Goal: Contribute content

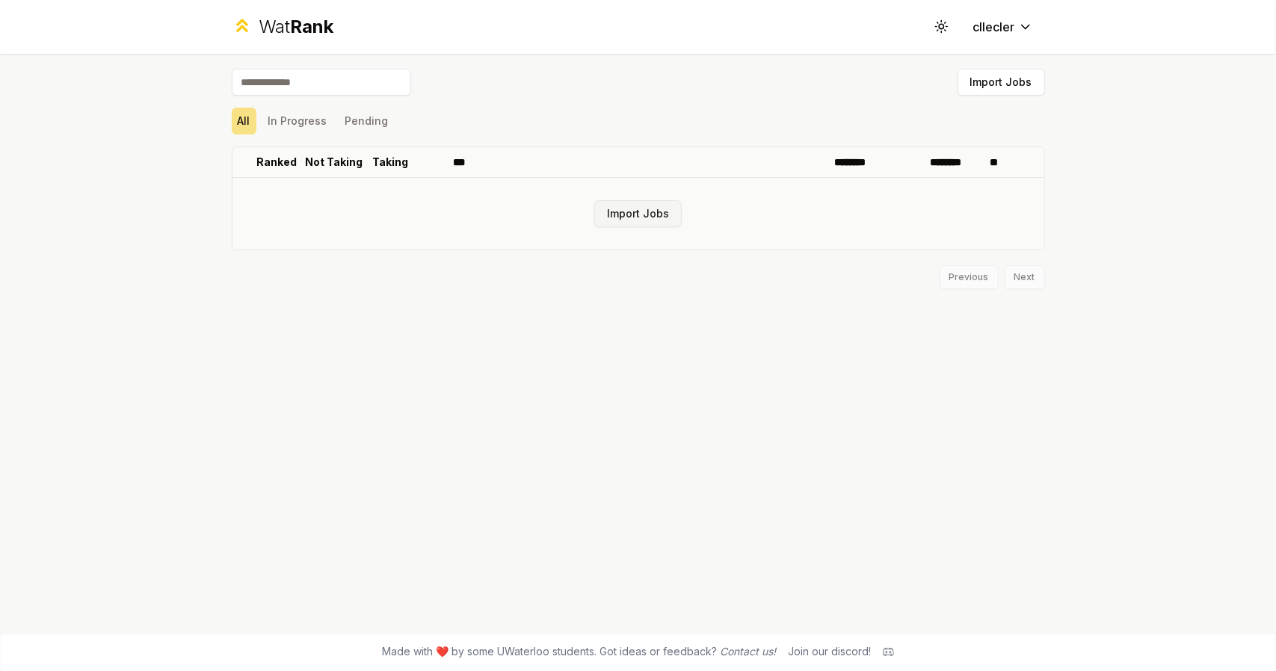
drag, startPoint x: 648, startPoint y: 210, endPoint x: 615, endPoint y: 204, distance: 33.4
click at [615, 204] on button "Import Jobs" at bounding box center [637, 213] width 87 height 27
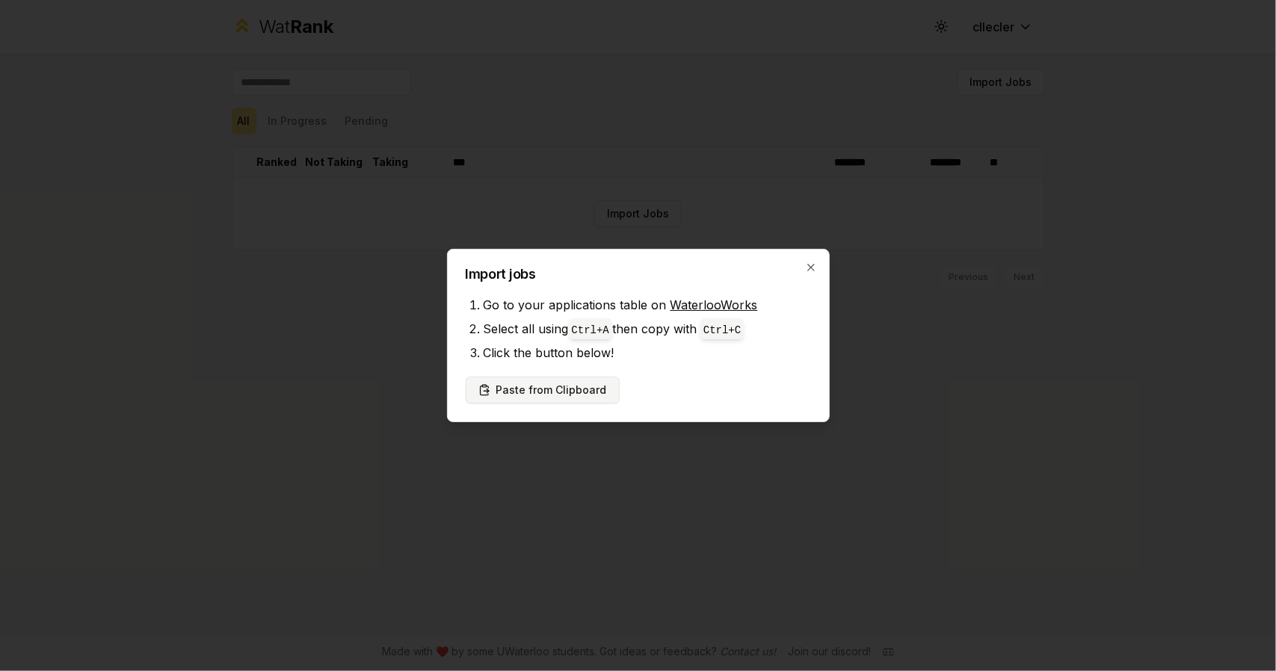
click at [561, 395] on button "Paste from Clipboard" at bounding box center [543, 390] width 154 height 27
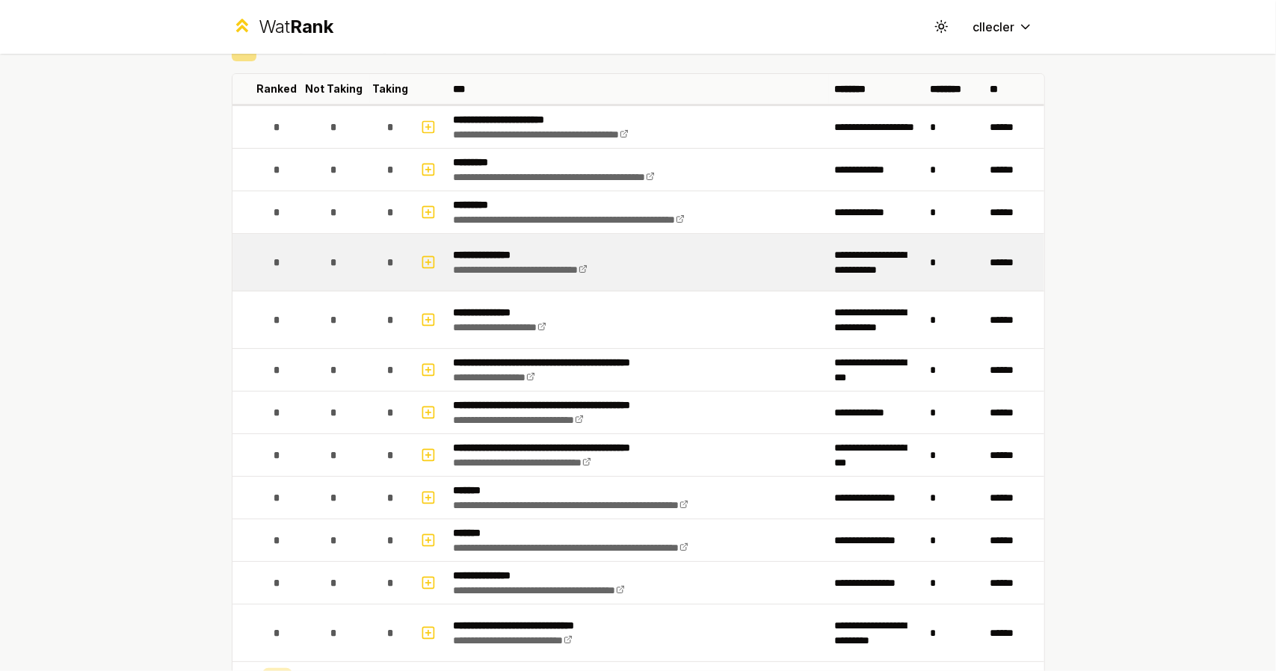
scroll to position [91, 0]
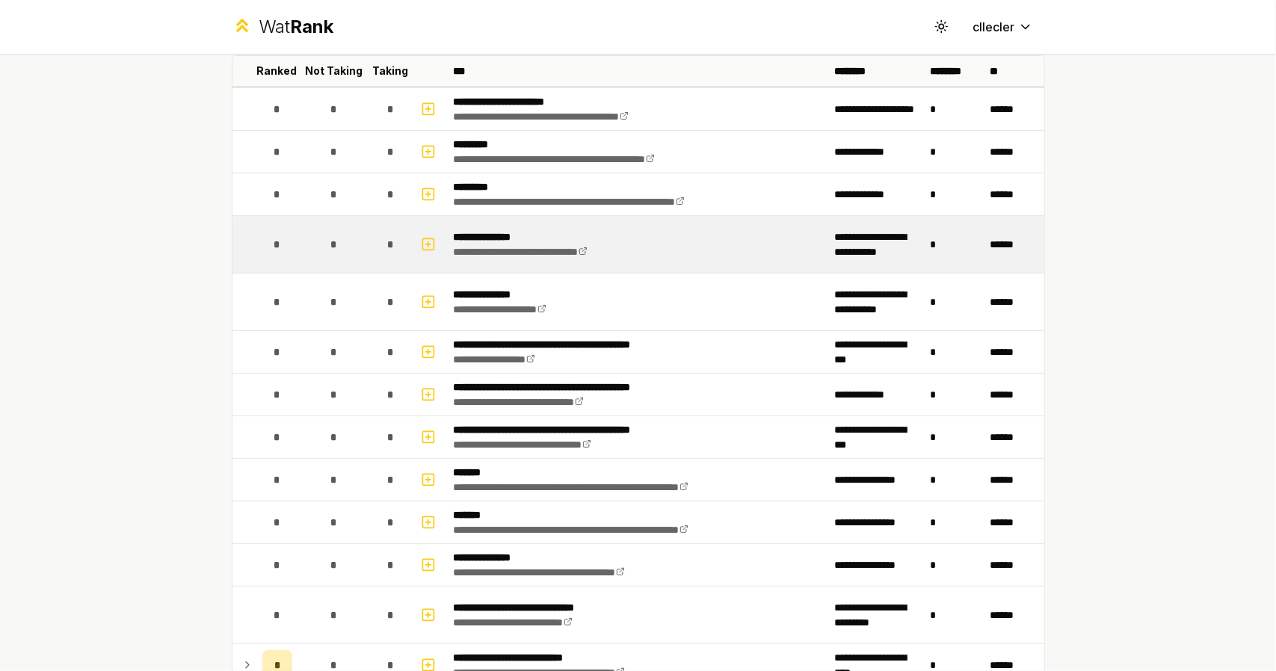
click at [265, 243] on div "*" at bounding box center [277, 244] width 30 height 30
click at [274, 241] on span "*" at bounding box center [277, 244] width 7 height 15
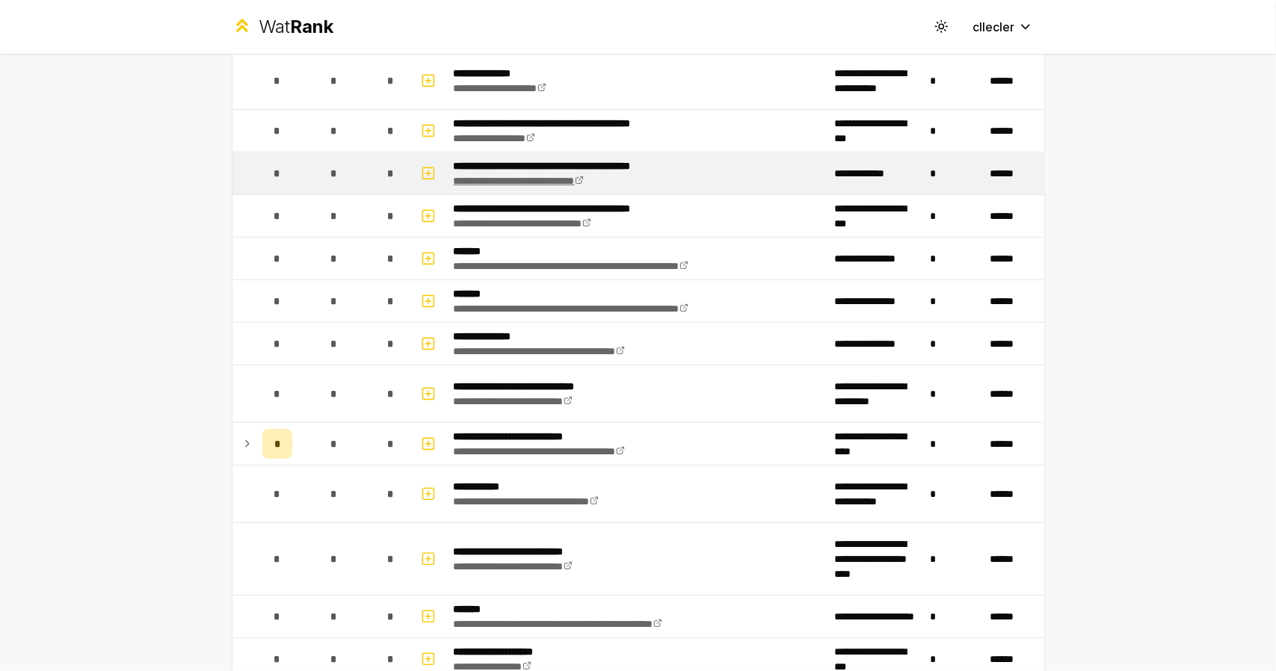
scroll to position [322, 0]
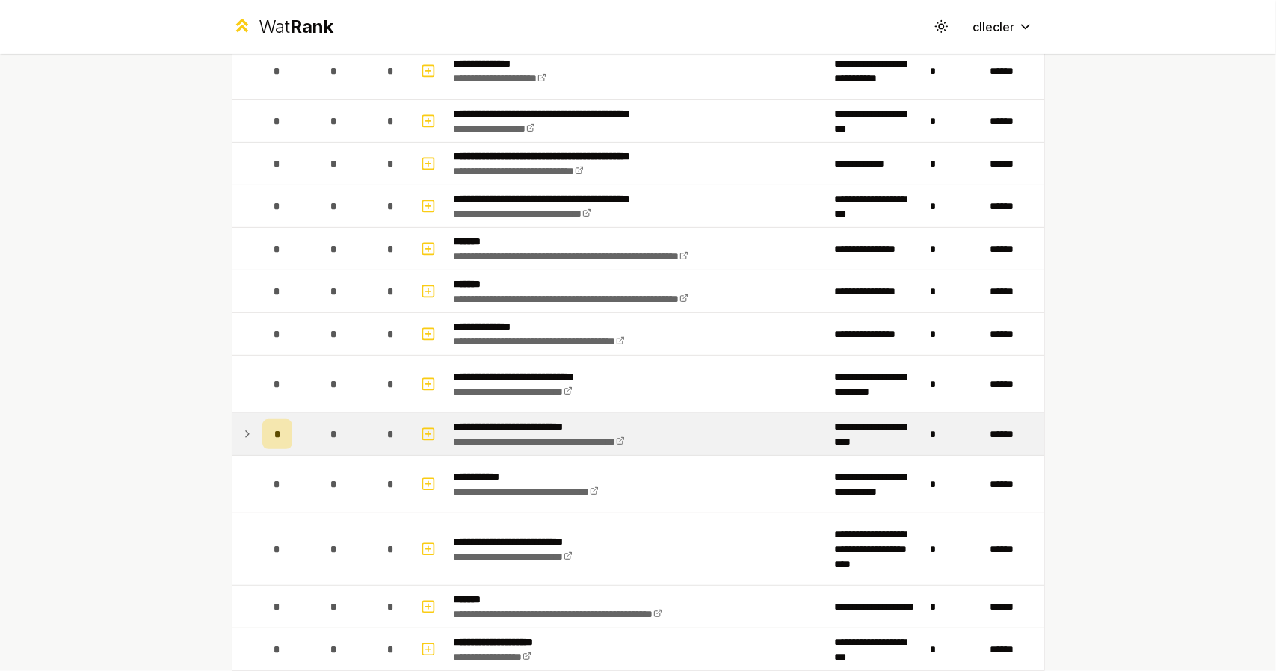
click at [241, 427] on icon at bounding box center [247, 434] width 12 height 18
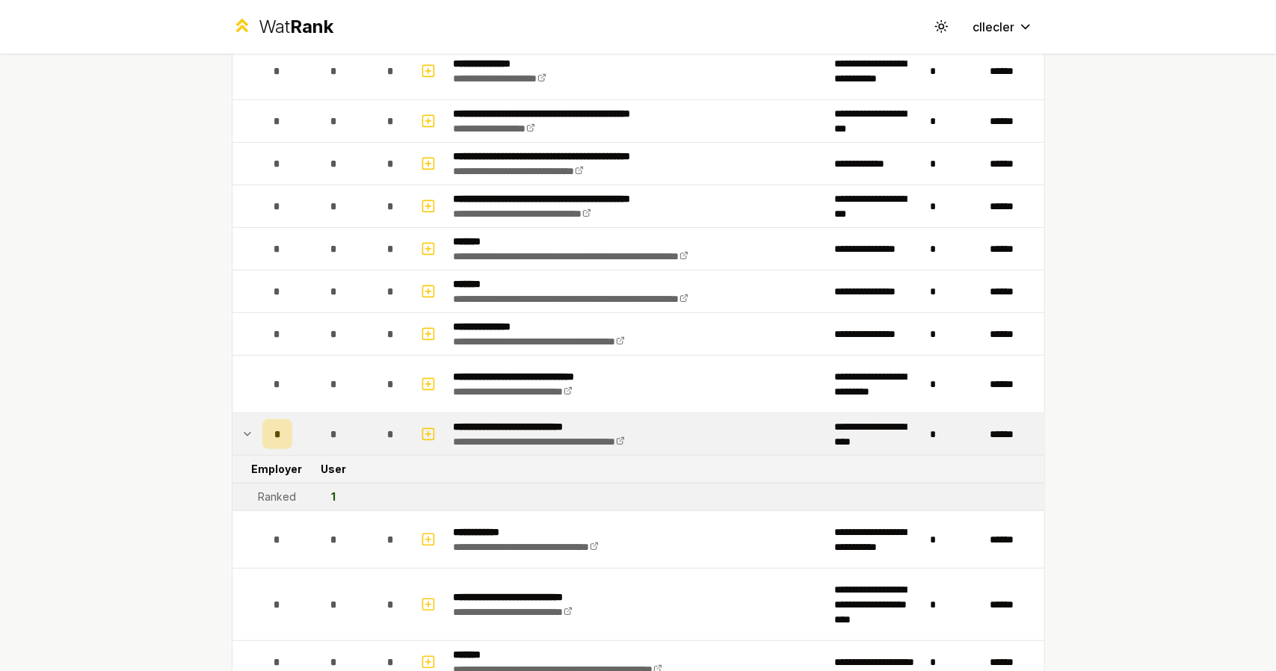
click at [241, 427] on icon at bounding box center [247, 434] width 12 height 18
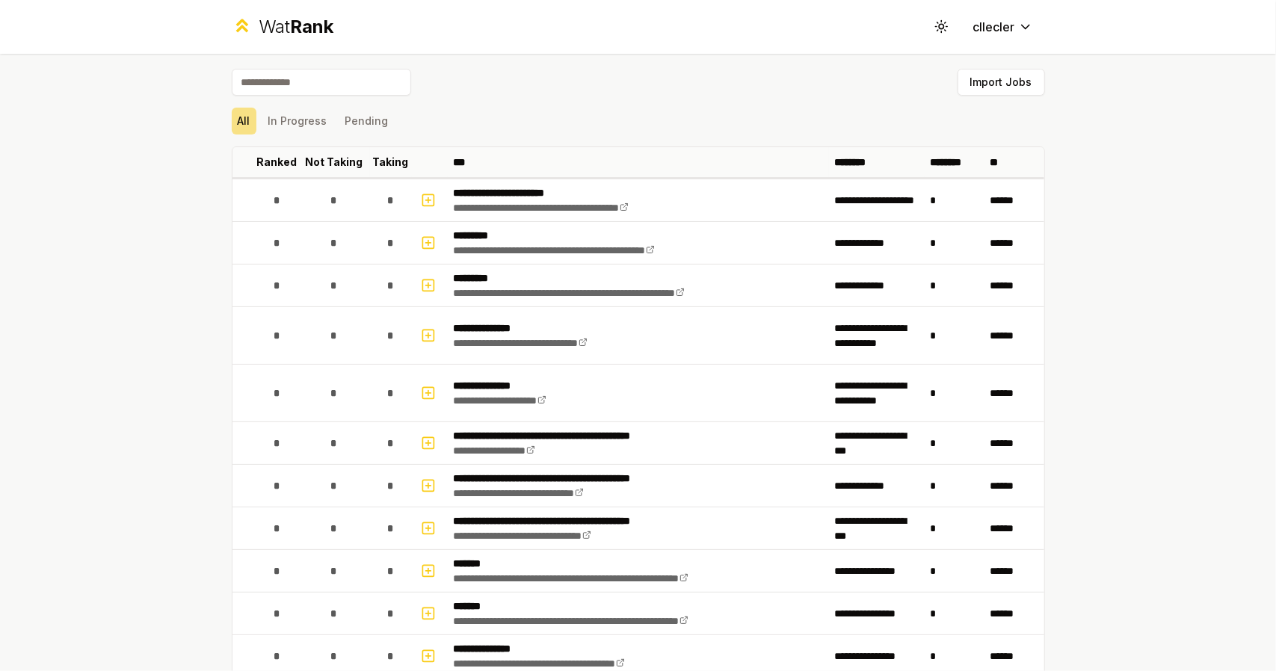
scroll to position [1, 0]
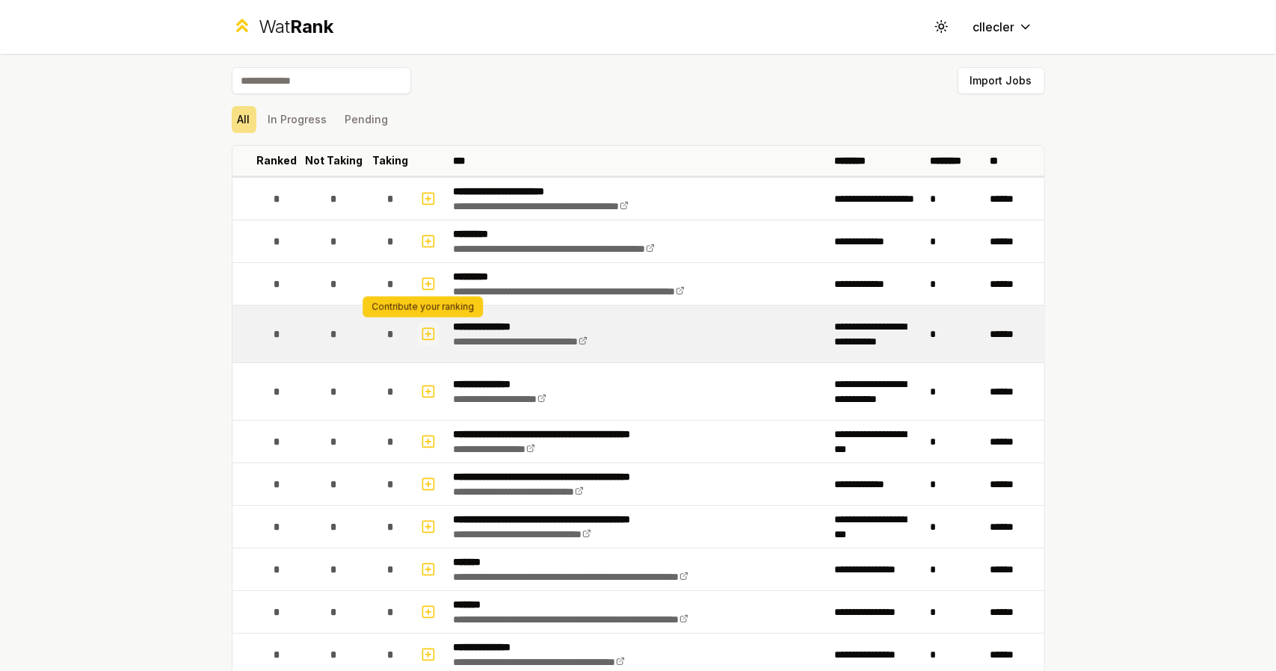
click at [421, 335] on icon "button" at bounding box center [428, 334] width 15 height 18
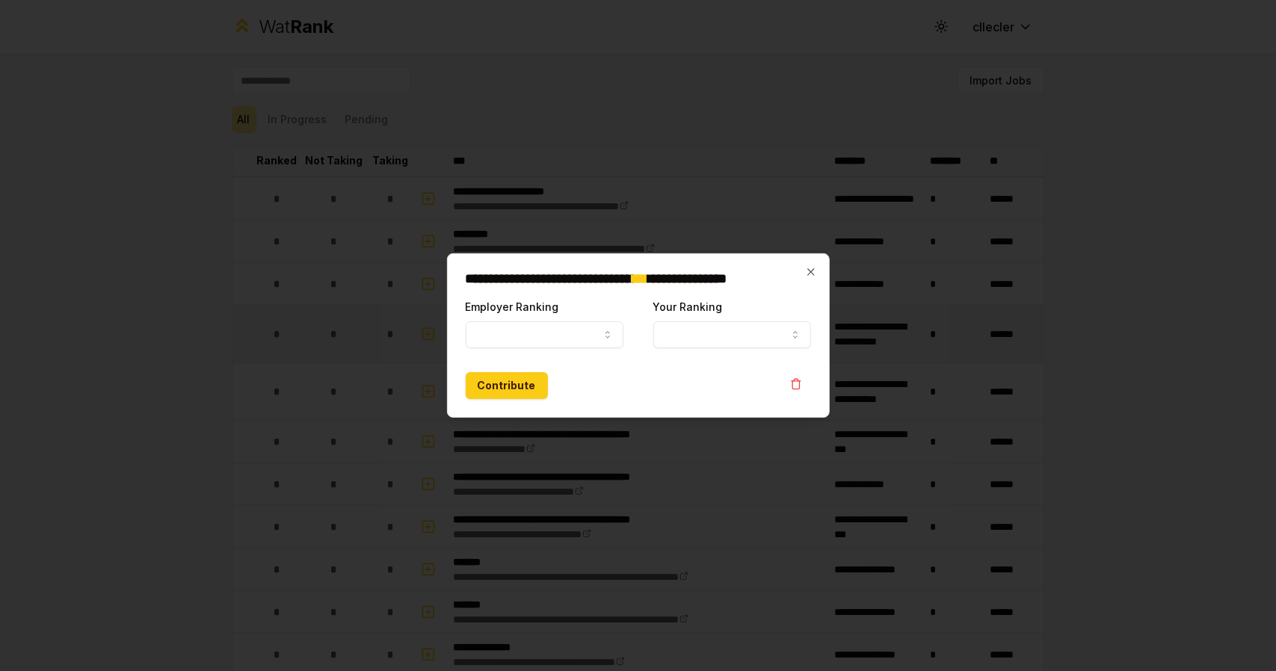
select select
click at [608, 337] on icon "button" at bounding box center [608, 335] width 12 height 12
select select "*****"
click at [696, 328] on button "Your Ranking" at bounding box center [732, 334] width 158 height 27
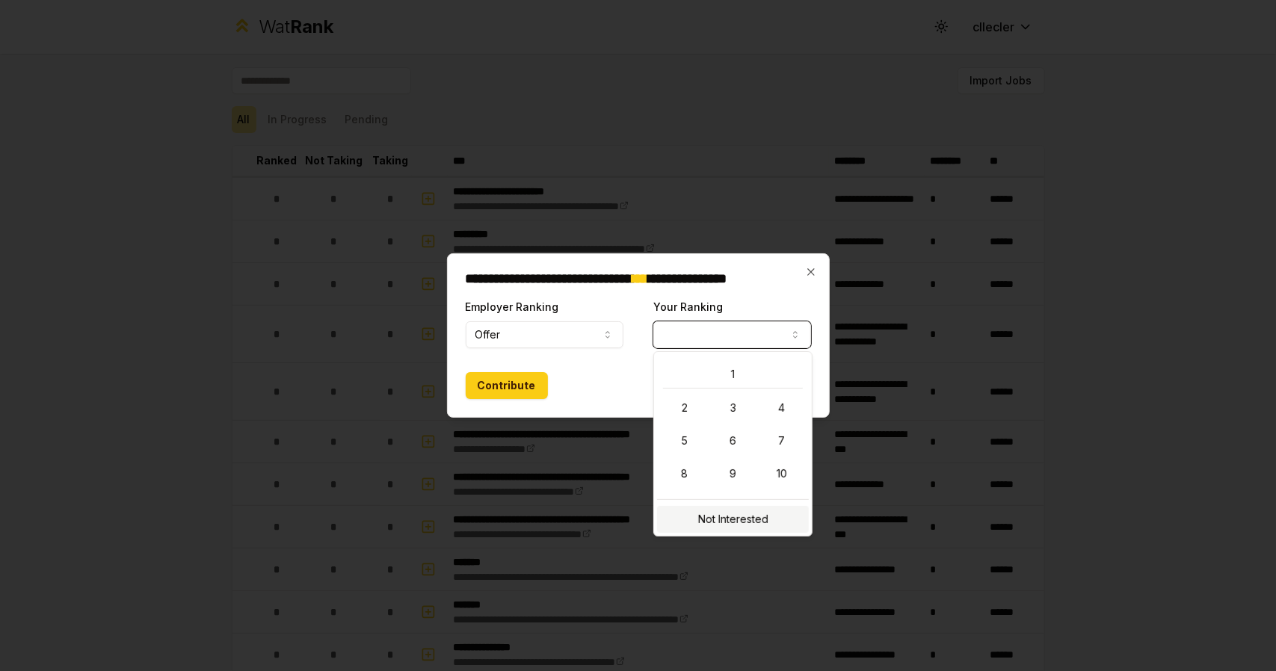
select select "**********"
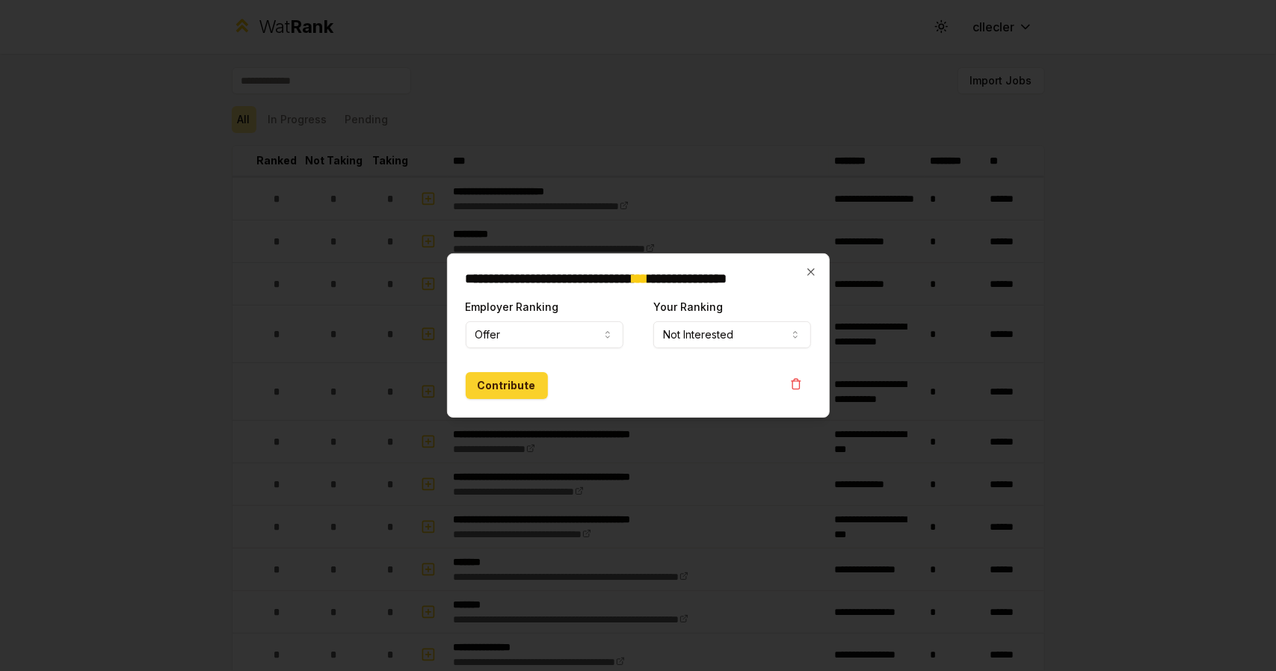
click at [505, 387] on button "Contribute" at bounding box center [507, 385] width 82 height 27
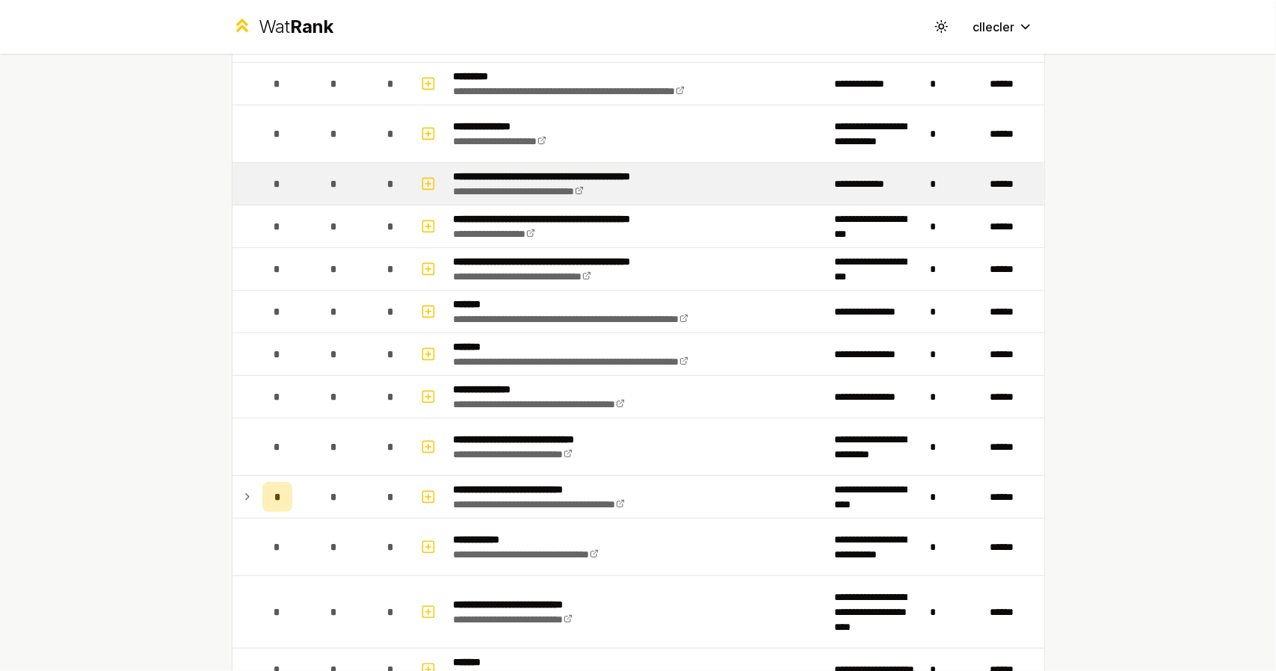
scroll to position [274, 0]
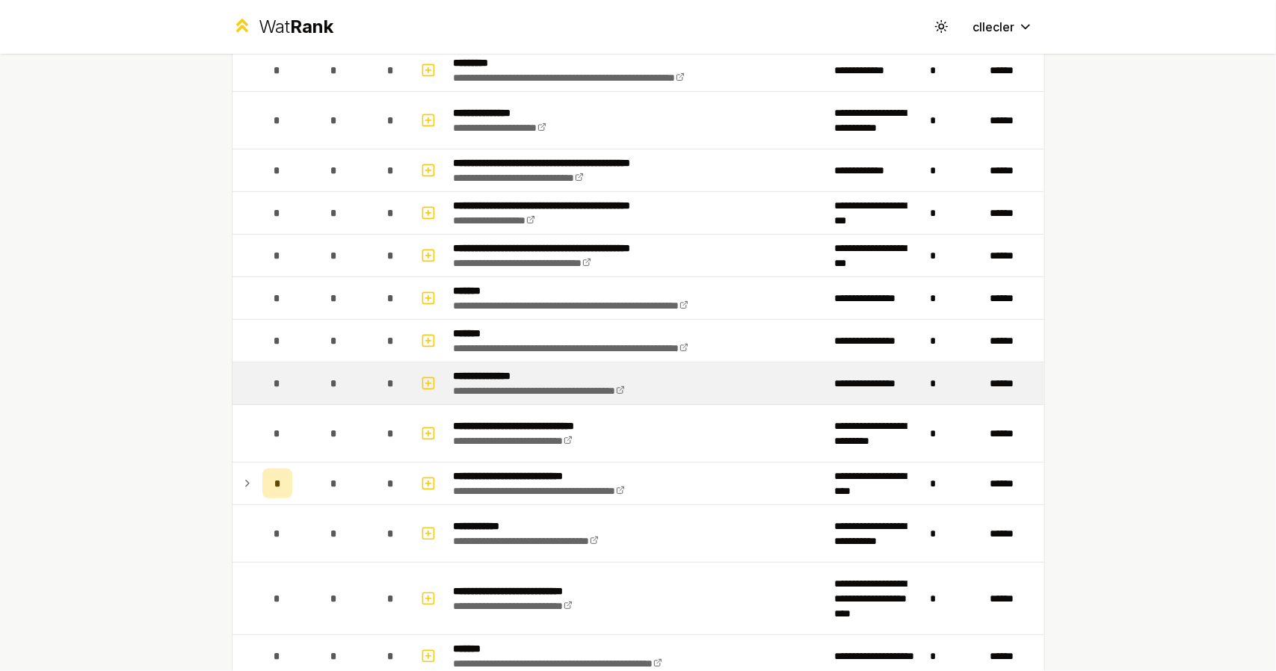
click at [262, 382] on div "*" at bounding box center [277, 383] width 30 height 30
click at [421, 381] on icon "button" at bounding box center [428, 383] width 15 height 18
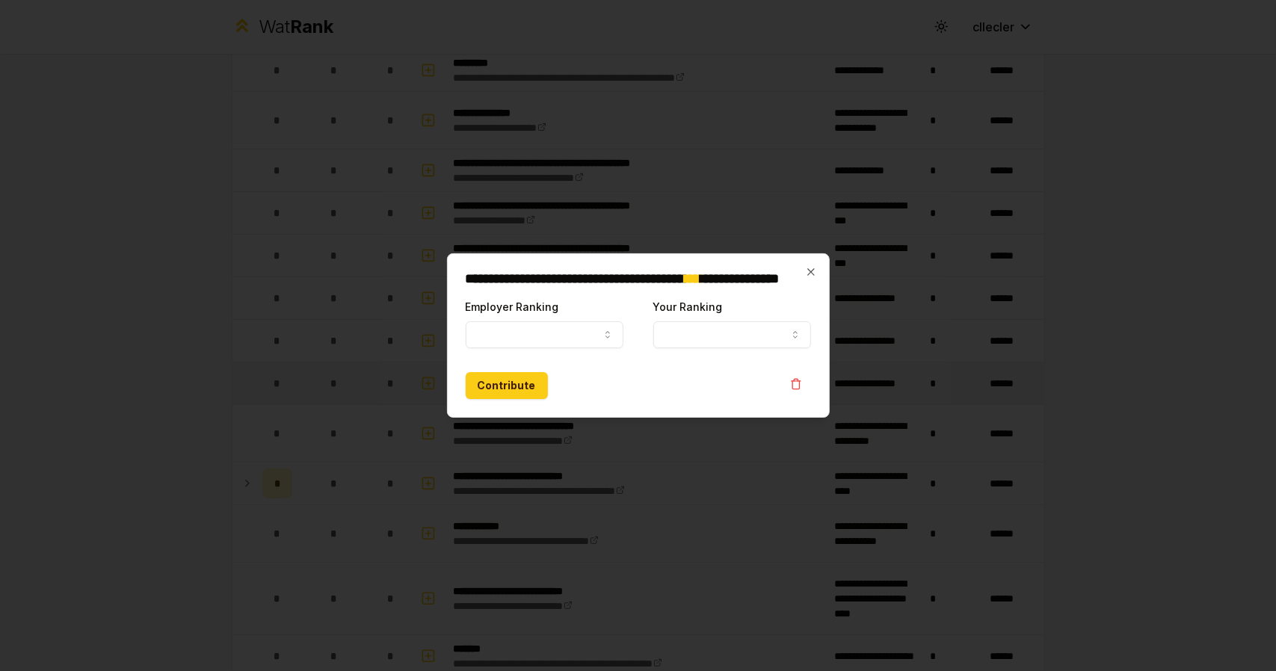
select select
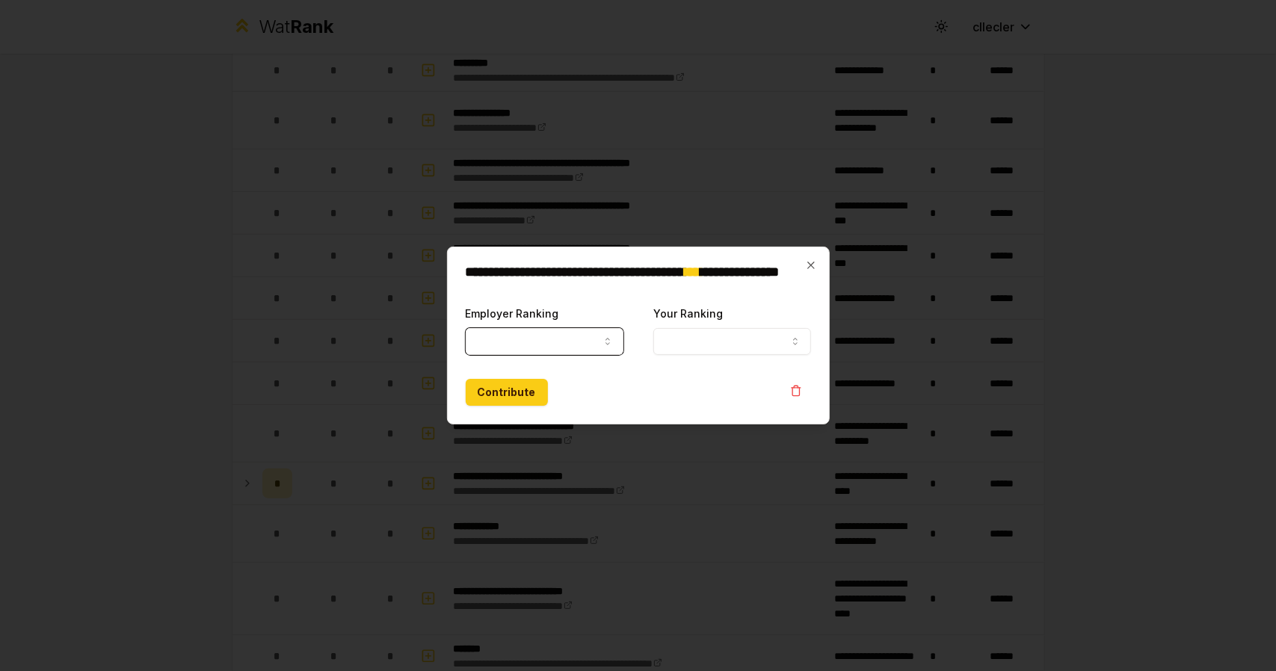
click at [604, 340] on icon "button" at bounding box center [608, 342] width 12 height 12
select select "*****"
click at [487, 394] on button "Contribute" at bounding box center [507, 392] width 82 height 27
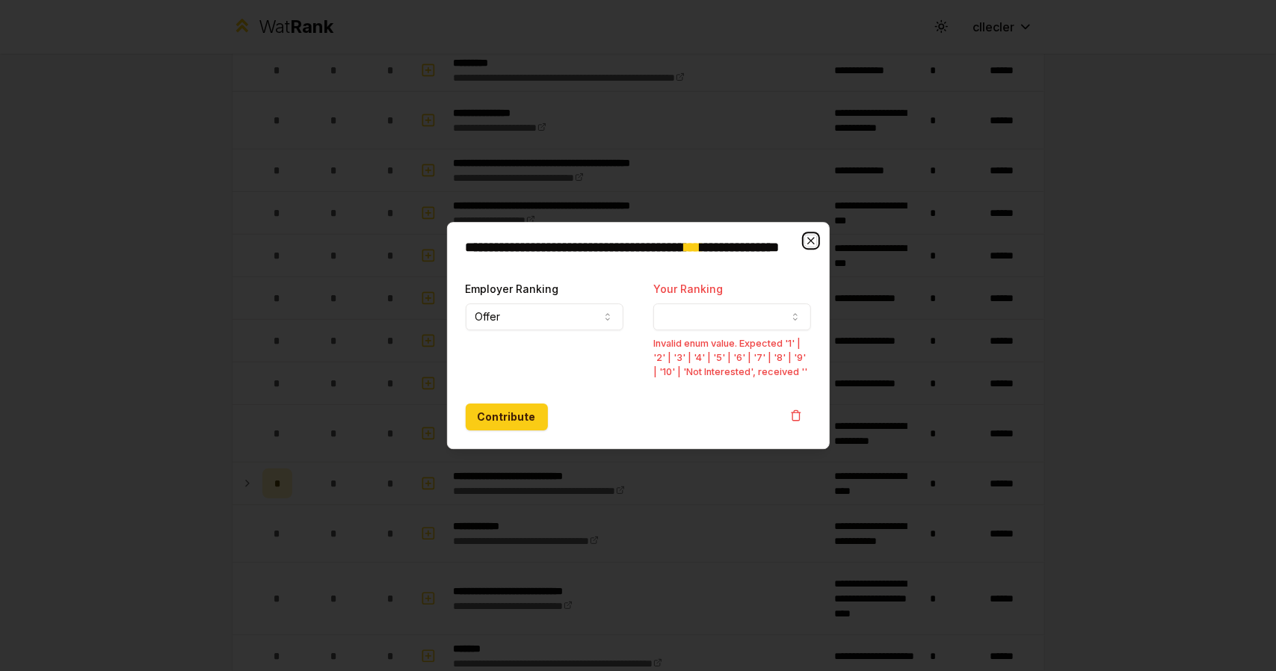
click at [812, 238] on icon "button" at bounding box center [811, 241] width 12 height 12
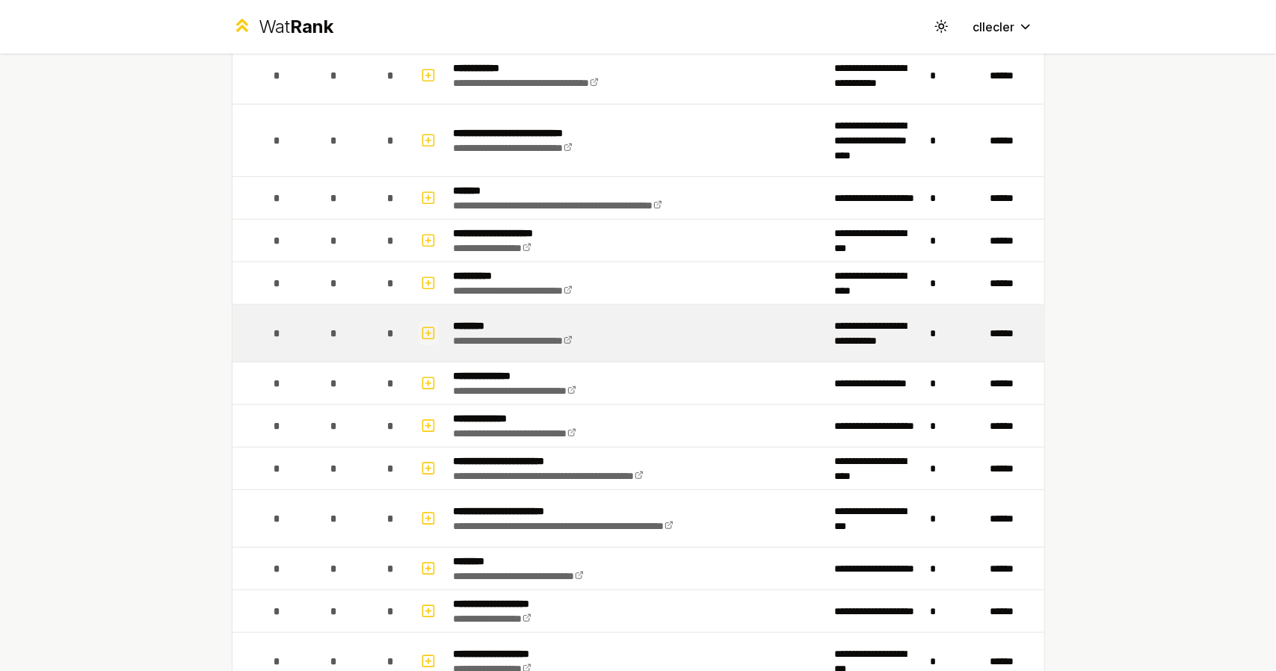
scroll to position [732, 0]
click at [422, 327] on rect "button" at bounding box center [427, 332] width 11 height 11
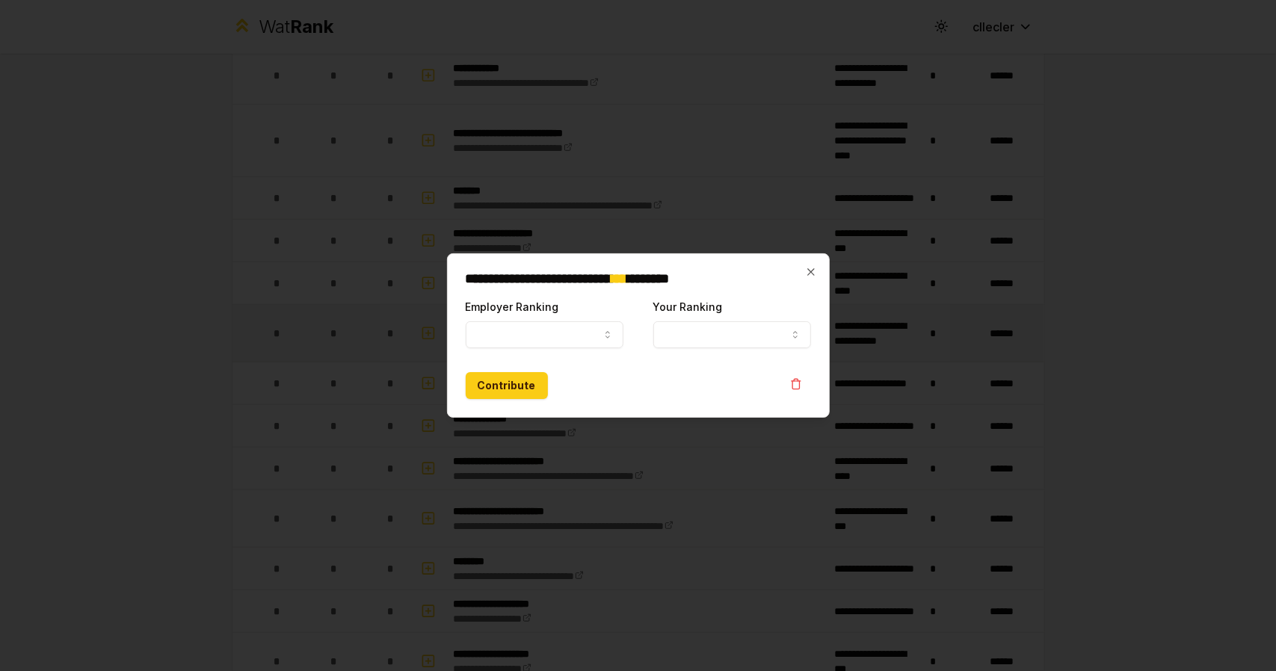
select select
click at [592, 336] on button "Employer Ranking" at bounding box center [545, 334] width 158 height 27
select select "******"
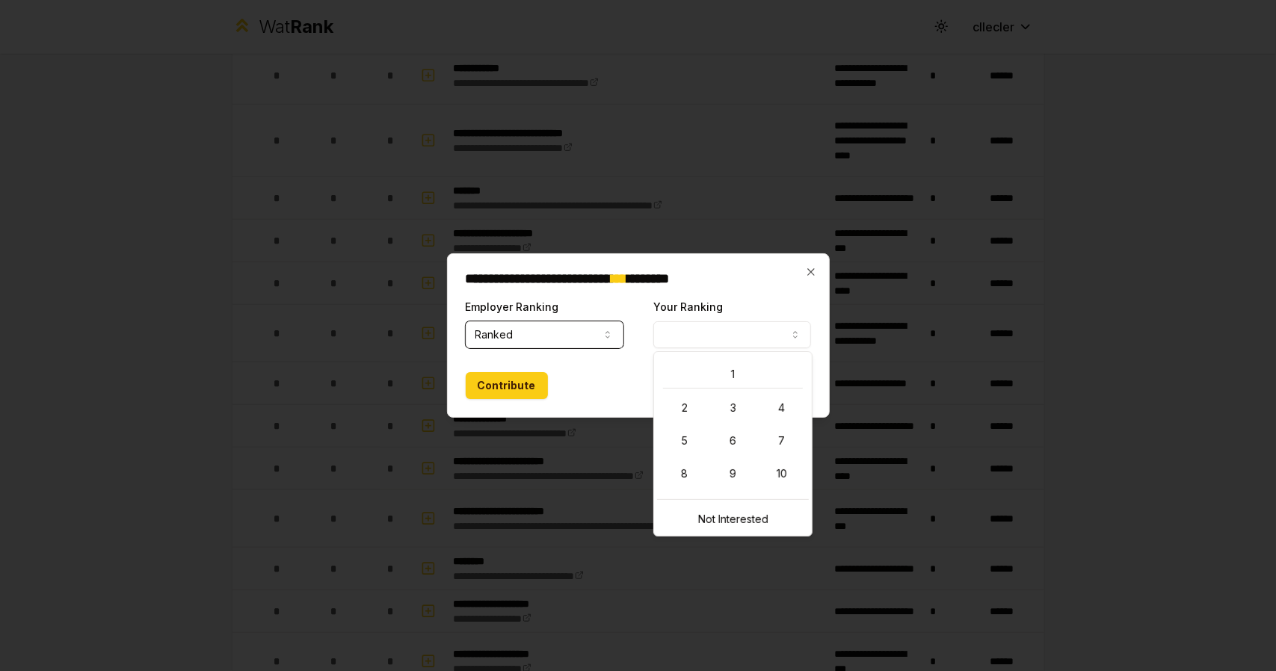
click at [702, 331] on button "Your Ranking" at bounding box center [732, 334] width 158 height 27
click at [812, 270] on icon "button" at bounding box center [811, 272] width 12 height 12
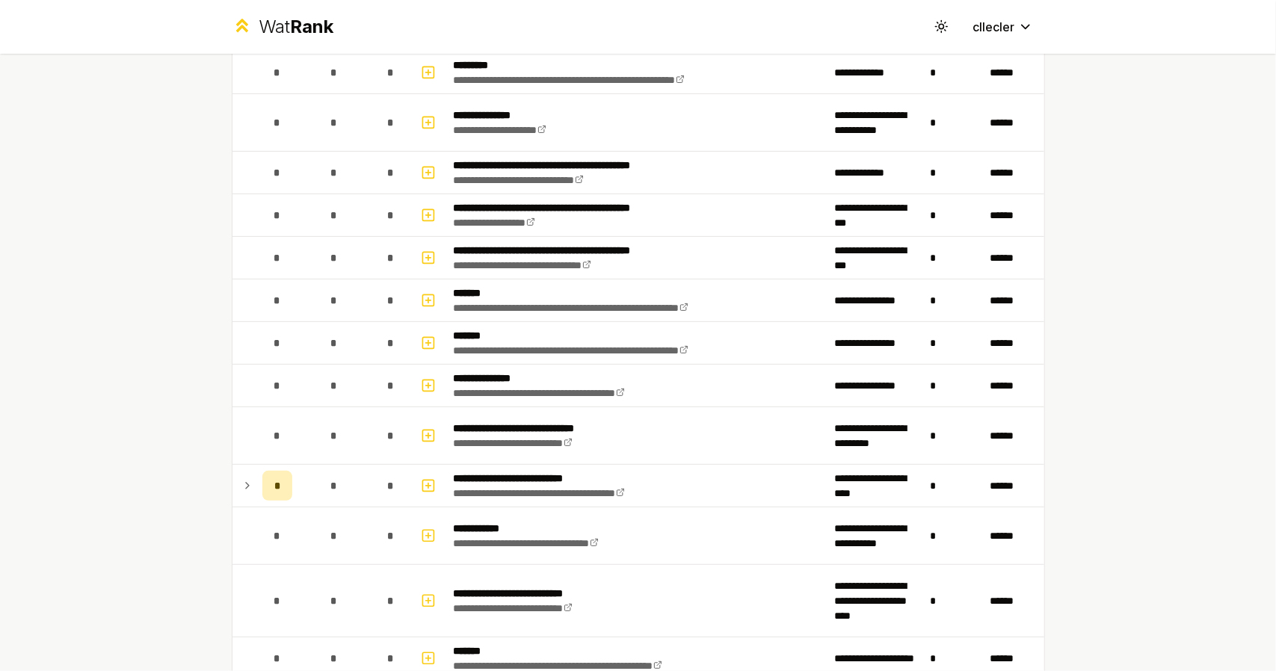
scroll to position [271, 0]
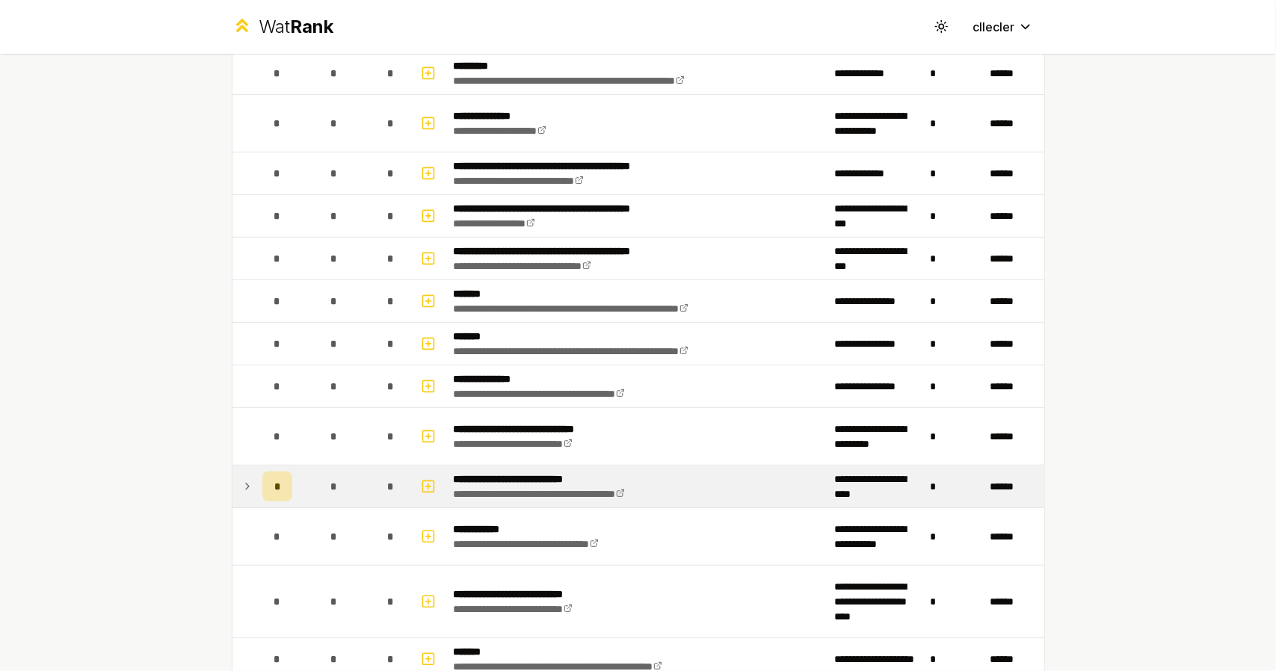
click at [241, 481] on icon at bounding box center [247, 487] width 12 height 18
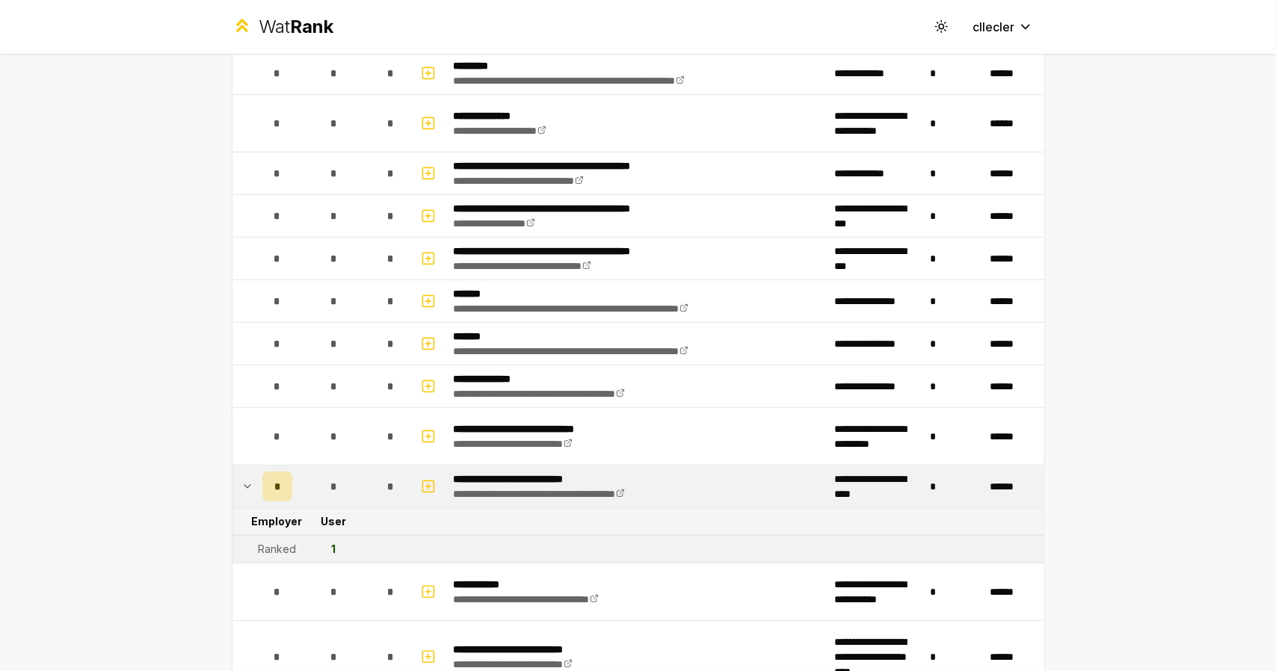
click at [241, 481] on icon at bounding box center [247, 487] width 12 height 18
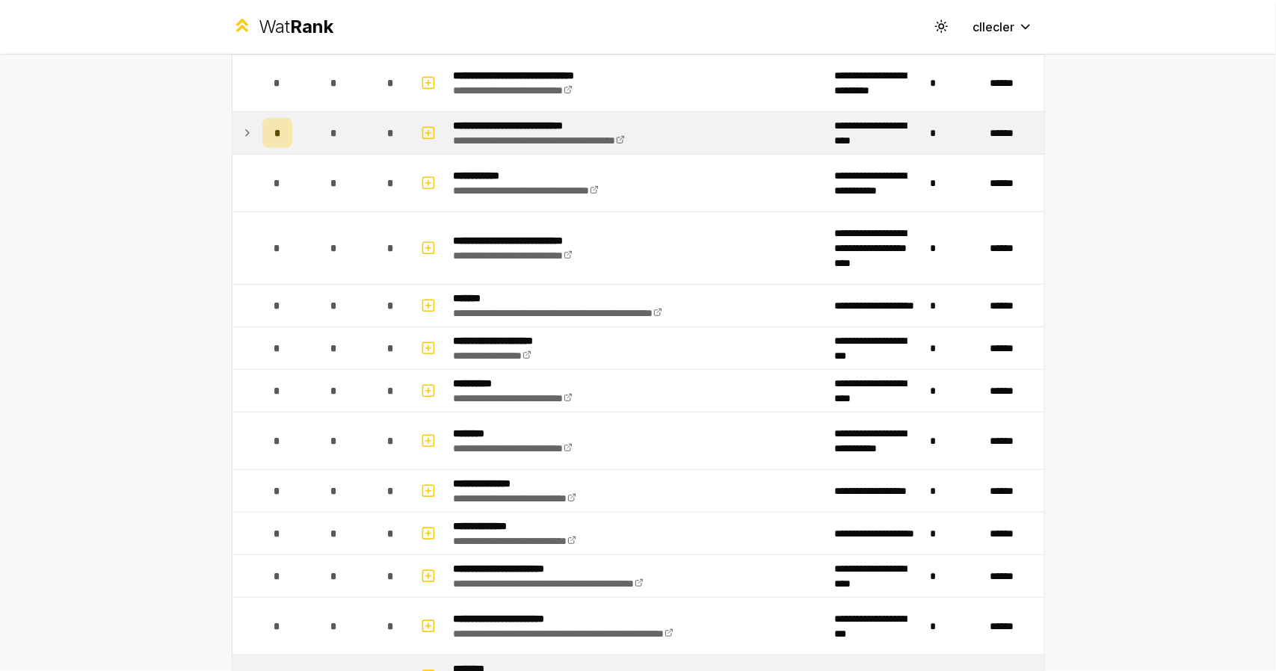
scroll to position [624, 0]
